Goal: Navigation & Orientation: Find specific page/section

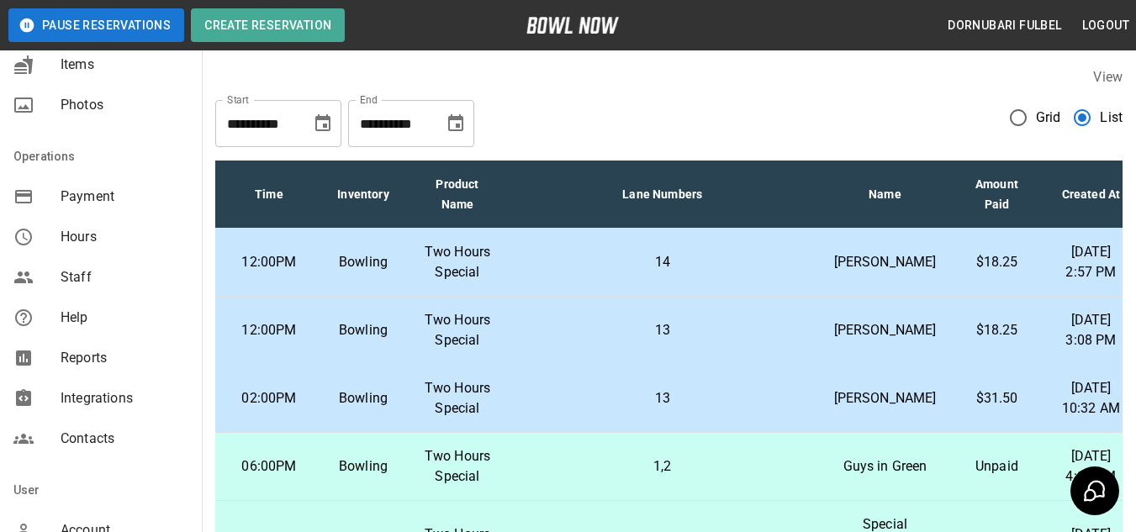
scroll to position [416, 0]
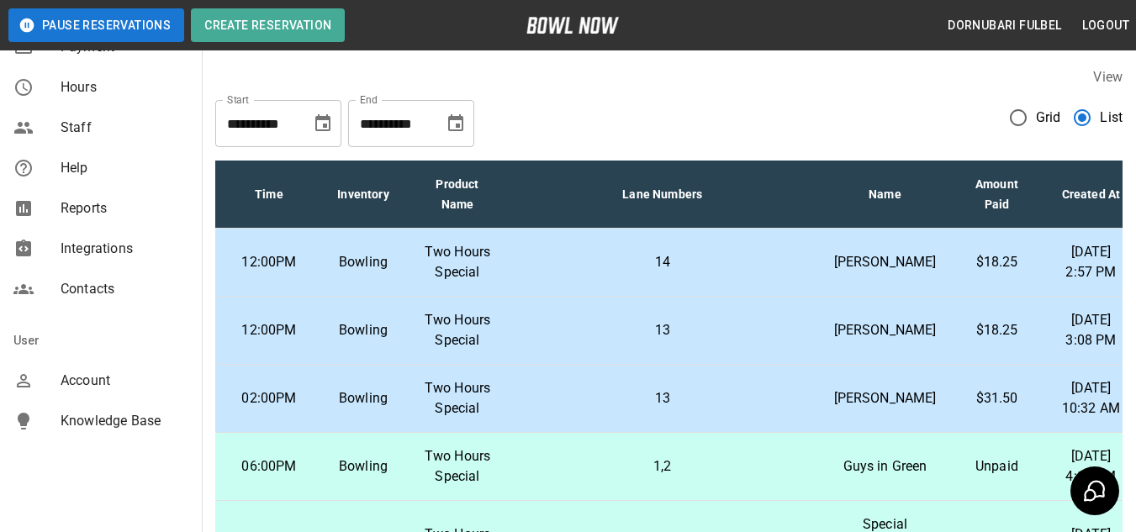
click at [113, 372] on span "Account" at bounding box center [125, 381] width 128 height 20
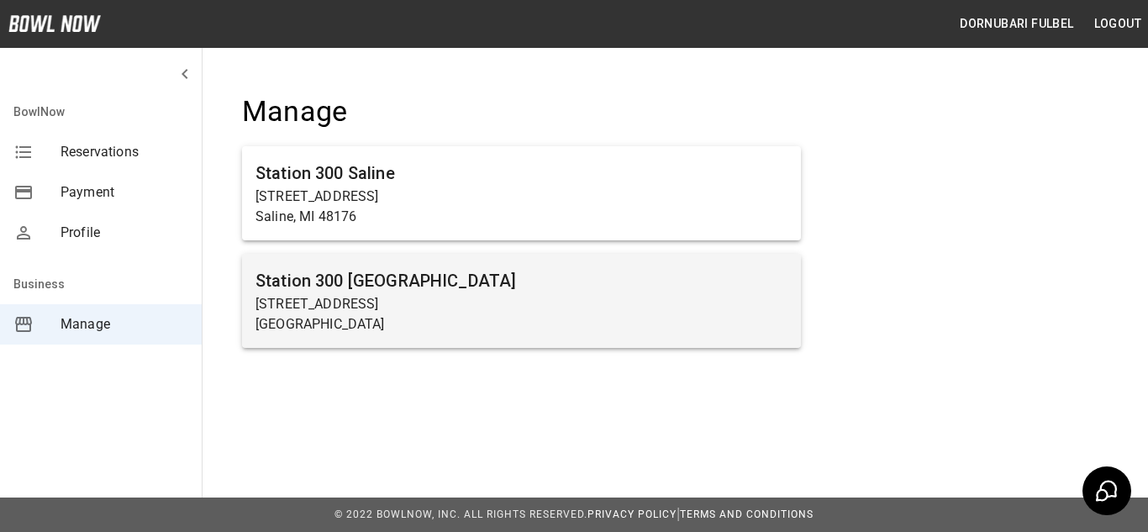
click at [430, 306] on p "[STREET_ADDRESS]" at bounding box center [522, 304] width 532 height 20
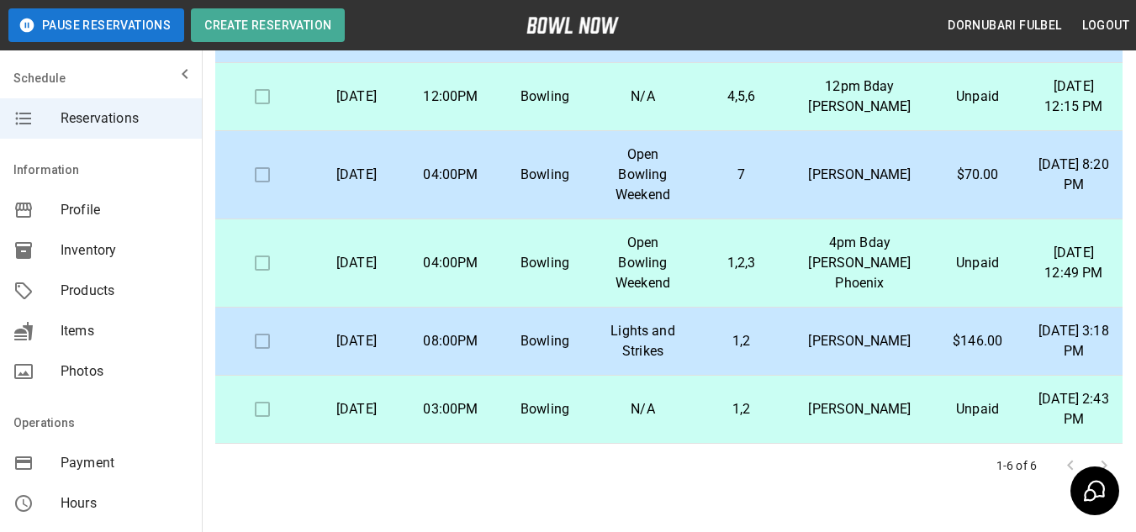
scroll to position [255, 0]
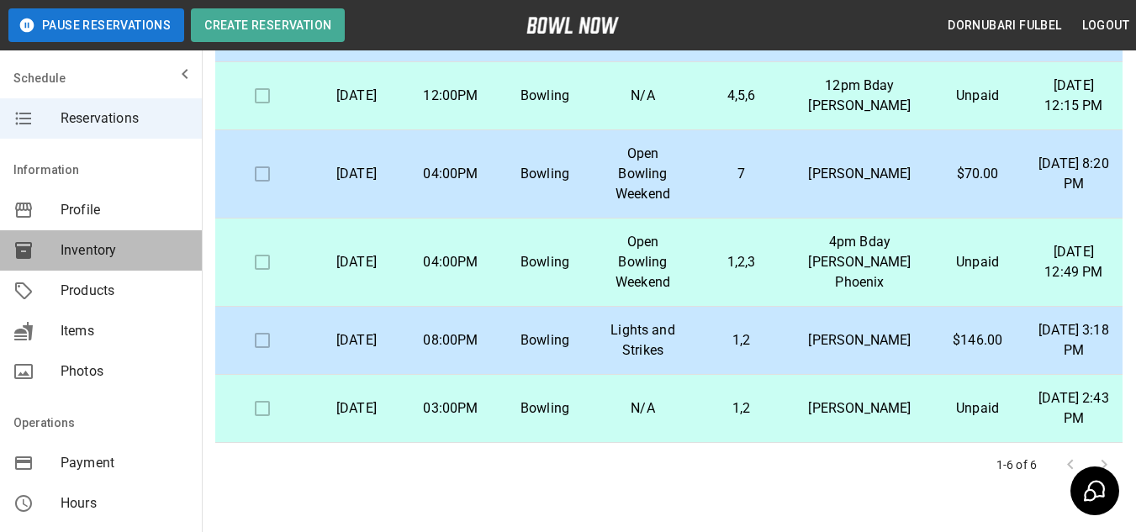
click at [113, 235] on div "Inventory" at bounding box center [101, 250] width 202 height 40
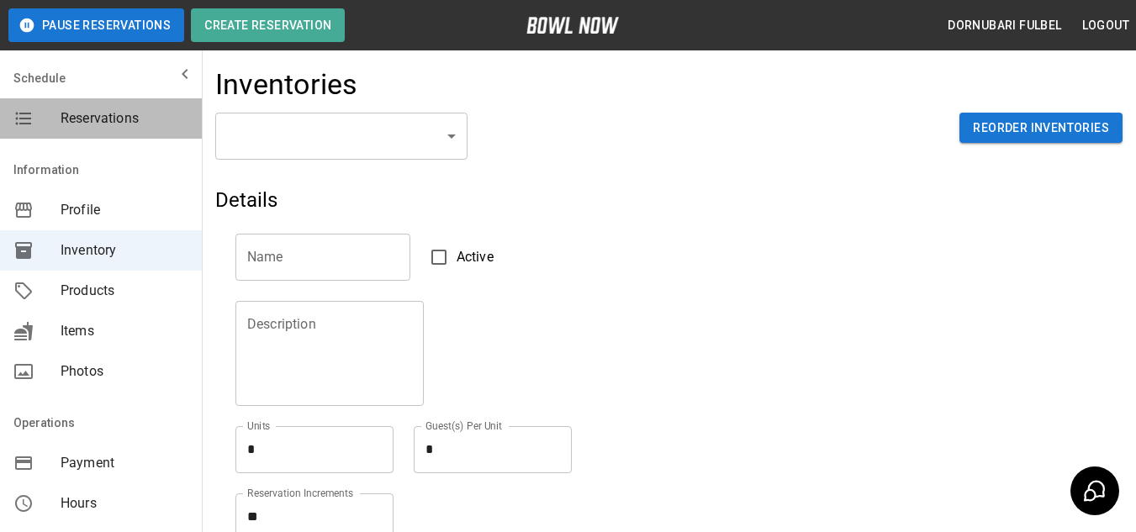
click at [118, 113] on span "Reservations" at bounding box center [125, 118] width 128 height 20
